Goal: Book appointment/travel/reservation

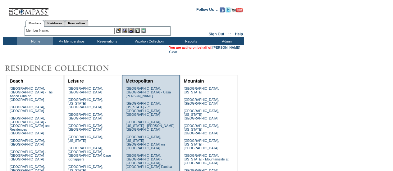
scroll to position [181, 0]
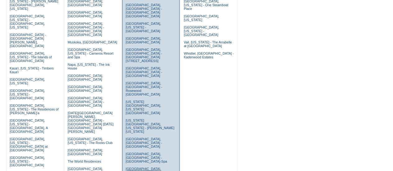
click at [148, 167] on link "[GEOGRAPHIC_DATA], [GEOGRAPHIC_DATA] - [GEOGRAPHIC_DATA]" at bounding box center [144, 172] width 36 height 11
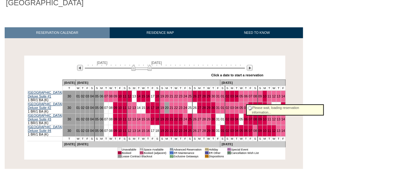
scroll to position [113, 0]
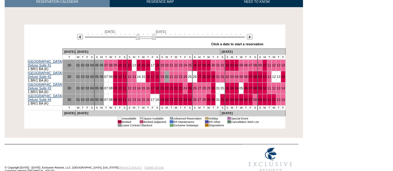
drag, startPoint x: 139, startPoint y: 30, endPoint x: 144, endPoint y: 29, distance: 4.5
click at [144, 34] on img at bounding box center [146, 37] width 20 height 6
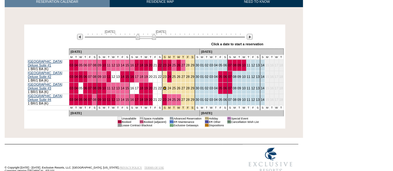
click at [163, 86] on link "23" at bounding box center [165, 88] width 4 height 4
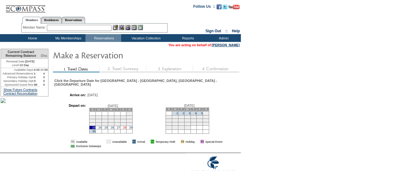
click at [126, 129] on link "28" at bounding box center [124, 127] width 3 height 3
